Goal: Transaction & Acquisition: Download file/media

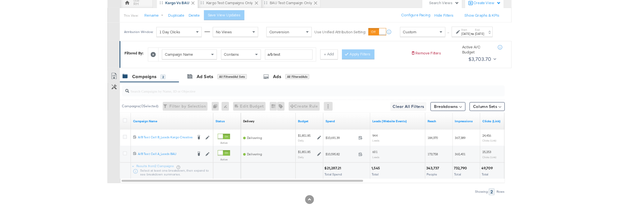
scroll to position [69, 0]
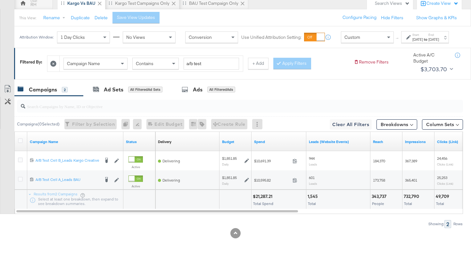
click at [297, 106] on input "search" at bounding box center [224, 103] width 398 height 13
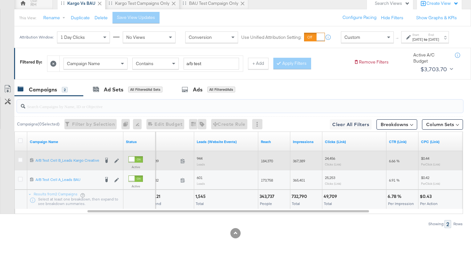
click at [269, 159] on span "184,370" at bounding box center [267, 160] width 12 height 5
copy span "184,370"
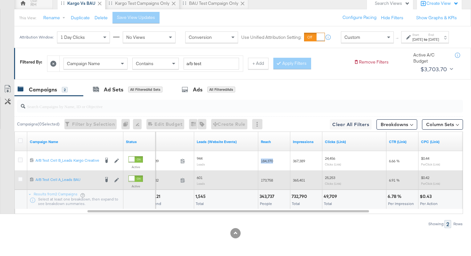
click at [265, 182] on span "173,758" at bounding box center [267, 180] width 12 height 5
copy span "173,758"
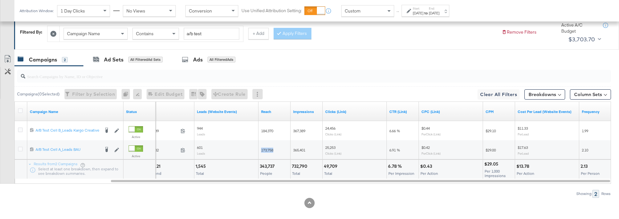
scroll to position [94, 0]
click at [471, 95] on button "Column Sets" at bounding box center [590, 93] width 41 height 10
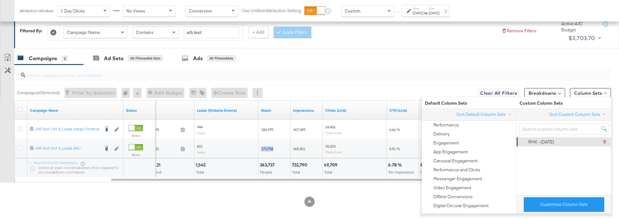
click at [471, 140] on div "RHK - 9.5.25 Delete RHK - 9.5.25" at bounding box center [563, 142] width 86 height 9
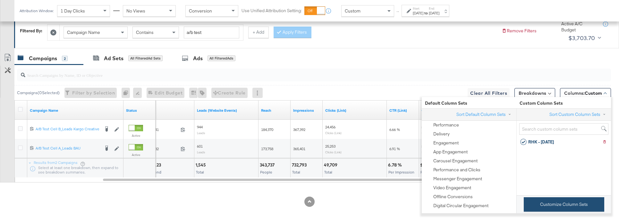
click at [471, 200] on button "Customize Column Sets" at bounding box center [564, 205] width 80 height 14
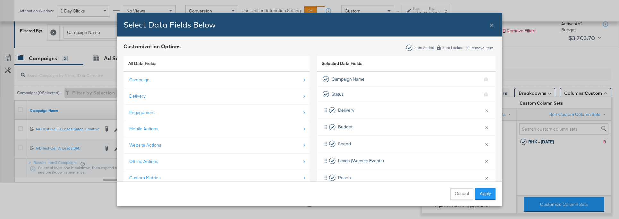
click at [471, 27] on span "×" at bounding box center [492, 24] width 4 height 9
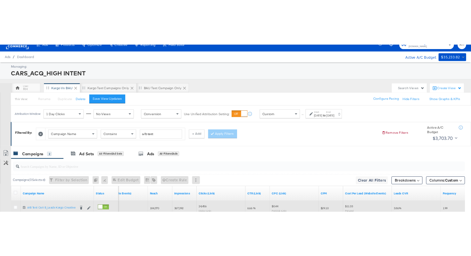
scroll to position [0, 0]
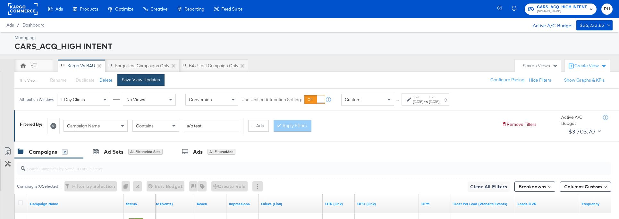
click at [159, 84] on button "Save View Updates" at bounding box center [140, 80] width 47 height 12
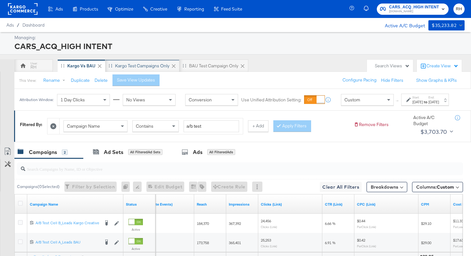
click at [119, 64] on div "Kargo test campaigns only" at bounding box center [142, 66] width 55 height 6
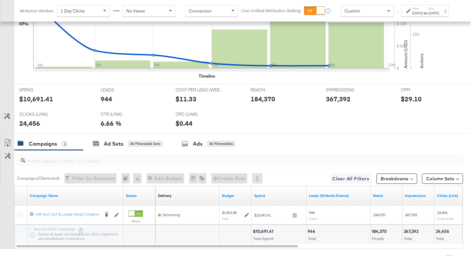
scroll to position [245, 0]
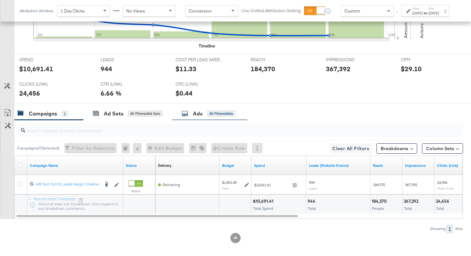
click at [185, 113] on icon at bounding box center [185, 113] width 6 height 6
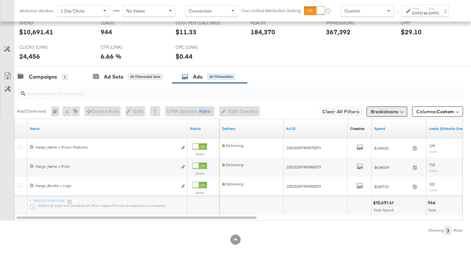
scroll to position [289, 0]
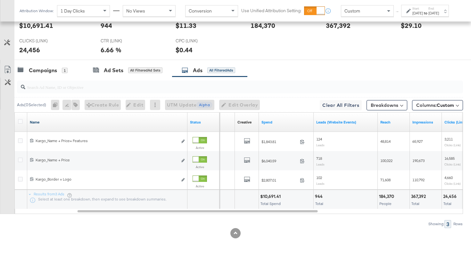
click at [154, 122] on link "Name" at bounding box center [107, 122] width 155 height 5
click at [154, 122] on link "Name ↓" at bounding box center [107, 122] width 155 height 5
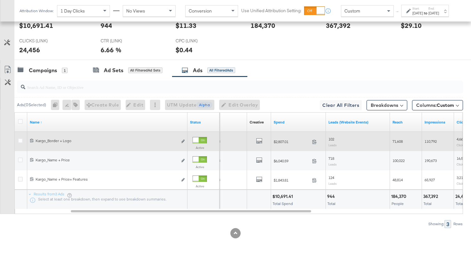
scroll to position [288, 0]
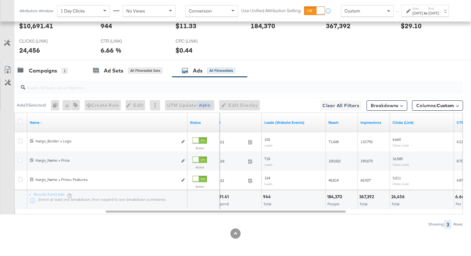
click at [327, 61] on div at bounding box center [235, 62] width 471 height 5
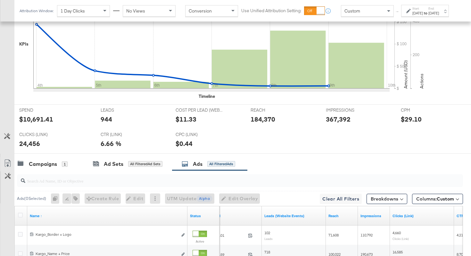
scroll to position [0, 0]
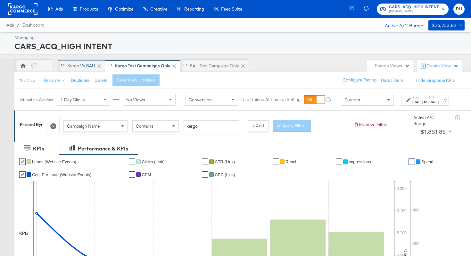
click at [79, 65] on div "Kargo vs BAU" at bounding box center [81, 66] width 28 height 6
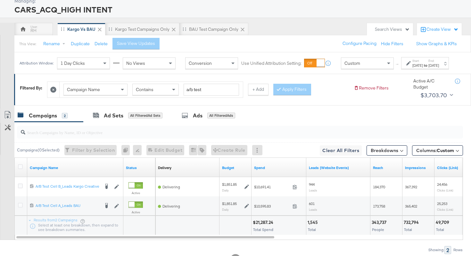
scroll to position [69, 0]
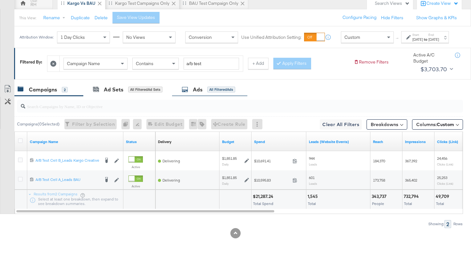
click at [202, 86] on div "Ads" at bounding box center [198, 89] width 10 height 7
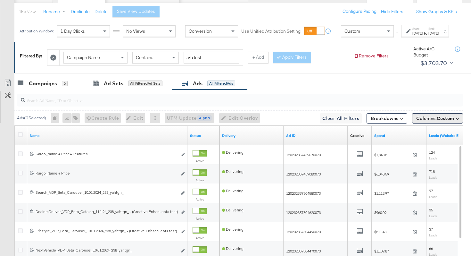
click at [437, 123] on button "Columns: Custom" at bounding box center [437, 118] width 51 height 10
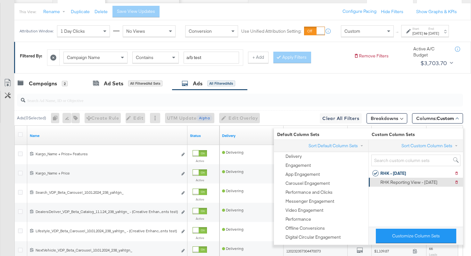
click at [398, 180] on div "RHK Reporting View - 9.10.25" at bounding box center [409, 182] width 57 height 6
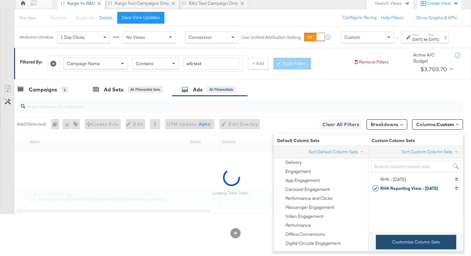
click at [401, 235] on button "Customize Column Sets" at bounding box center [416, 242] width 80 height 14
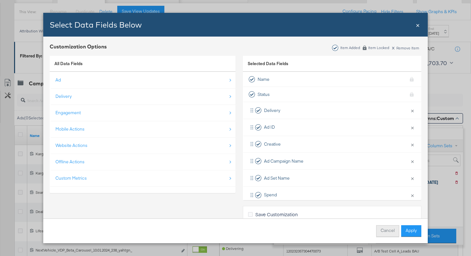
click at [388, 233] on button "Cancel" at bounding box center [387, 231] width 23 height 12
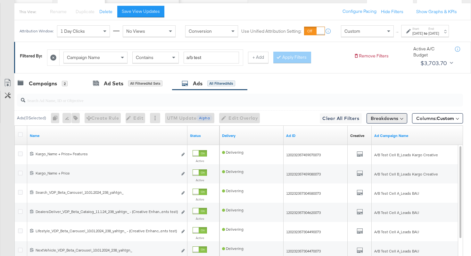
click at [384, 122] on button "Breakdowns" at bounding box center [387, 118] width 41 height 10
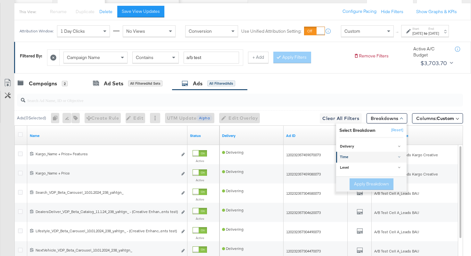
click at [363, 160] on div "Time" at bounding box center [372, 157] width 64 height 5
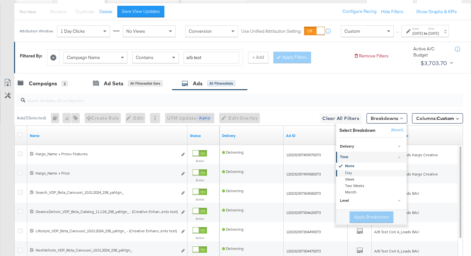
click at [353, 176] on div "Day" at bounding box center [372, 173] width 70 height 6
click at [359, 220] on button "Apply Breakdown" at bounding box center [372, 217] width 44 height 12
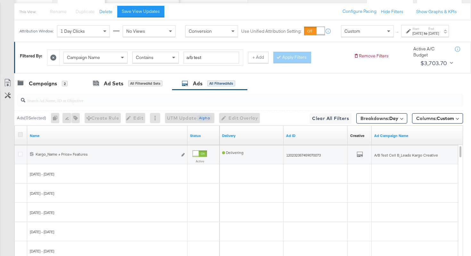
click at [21, 137] on icon at bounding box center [20, 134] width 5 height 5
click at [0, 0] on input "checkbox" at bounding box center [0, 0] width 0 height 0
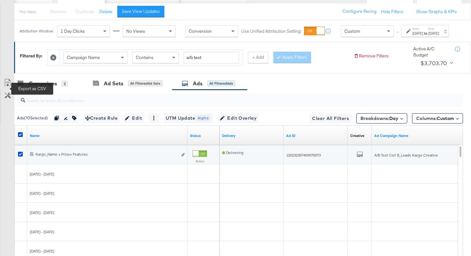
click at [8, 87] on icon at bounding box center [8, 83] width 8 height 8
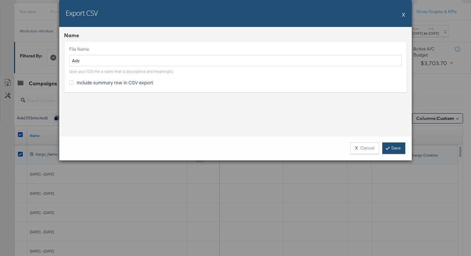
click at [397, 149] on link "Save" at bounding box center [394, 148] width 23 height 12
